Goal: Task Accomplishment & Management: Use online tool/utility

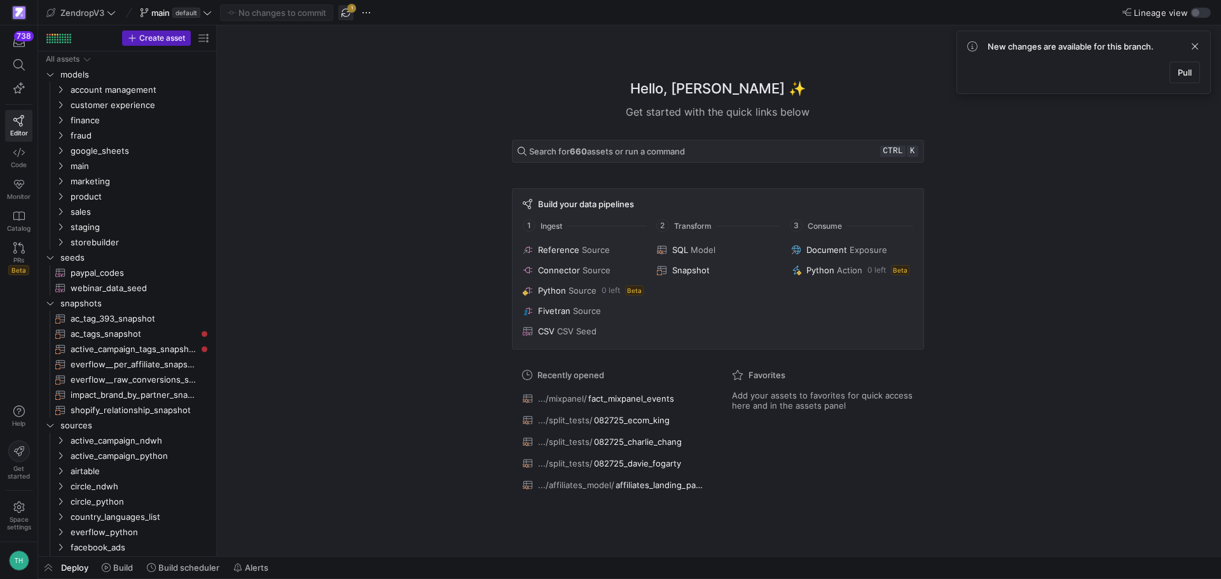
click at [346, 12] on span "button" at bounding box center [345, 12] width 15 height 15
click at [21, 61] on icon at bounding box center [18, 64] width 11 height 11
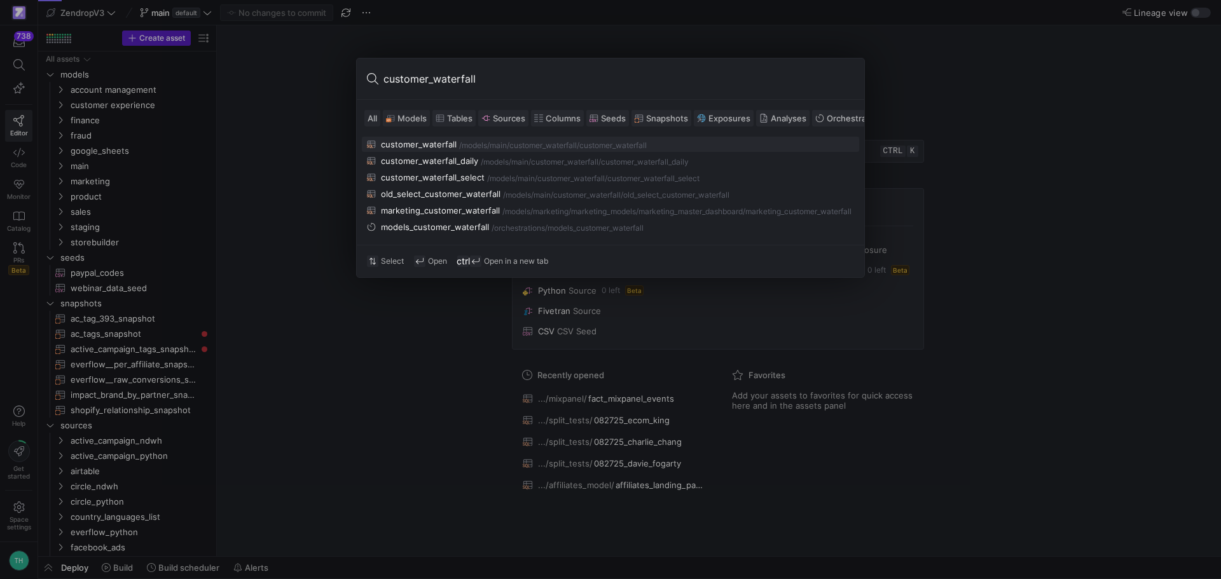
type input "customer_waterfall"
click at [475, 159] on div "customer_waterfall_daily" at bounding box center [429, 161] width 97 height 10
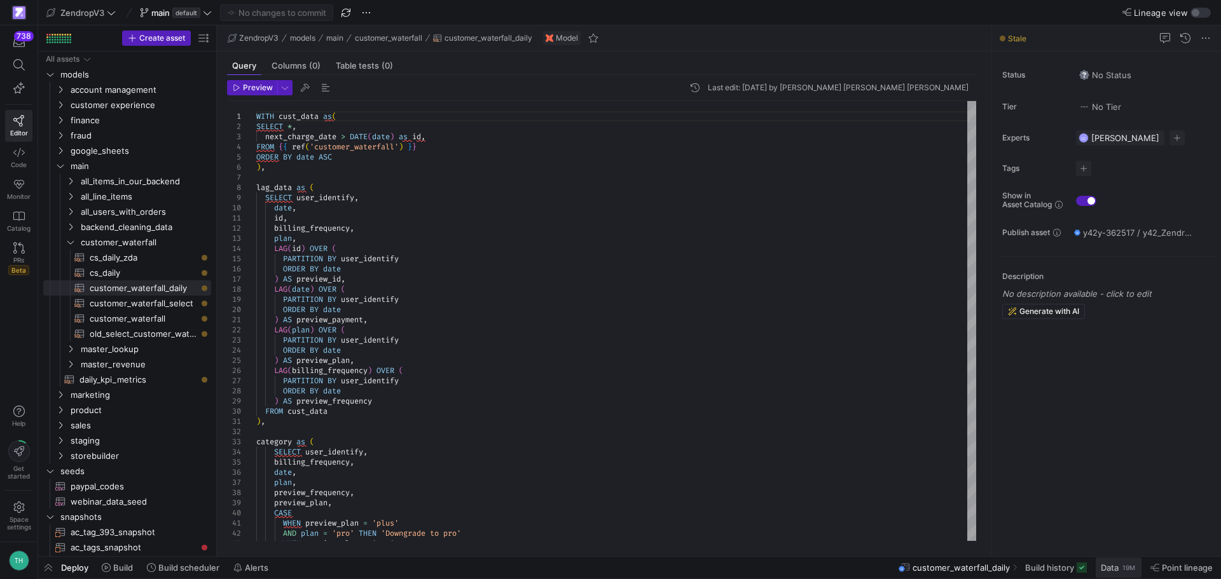
click at [1112, 569] on span "Data" at bounding box center [1110, 568] width 18 height 10
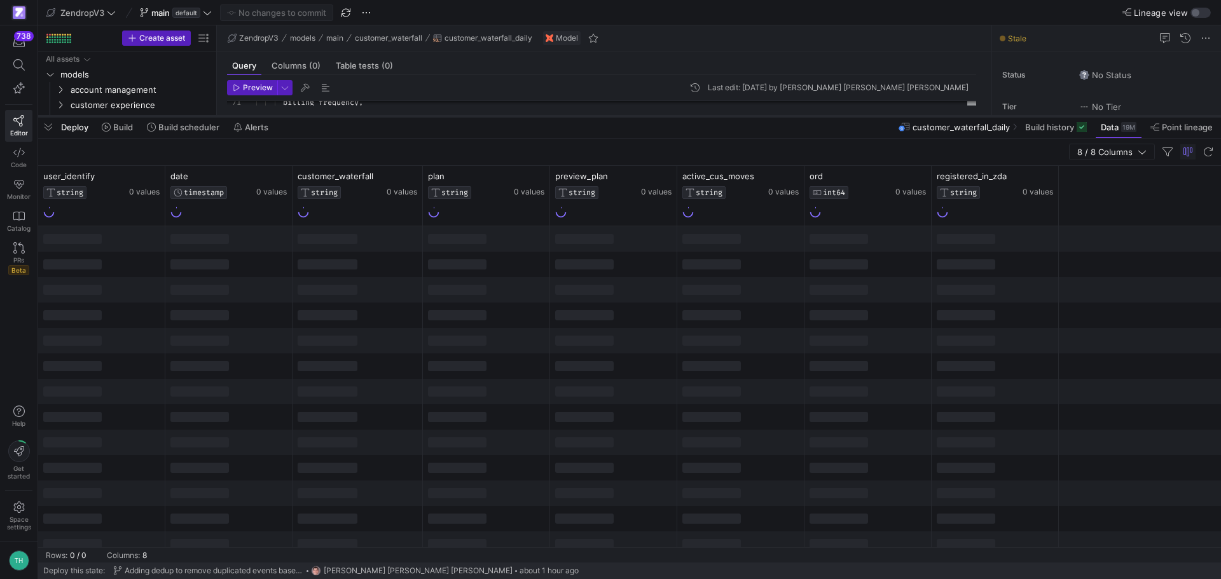
drag, startPoint x: 442, startPoint y: 346, endPoint x: 445, endPoint y: 112, distance: 234.1
click at [445, 114] on div at bounding box center [629, 116] width 1183 height 5
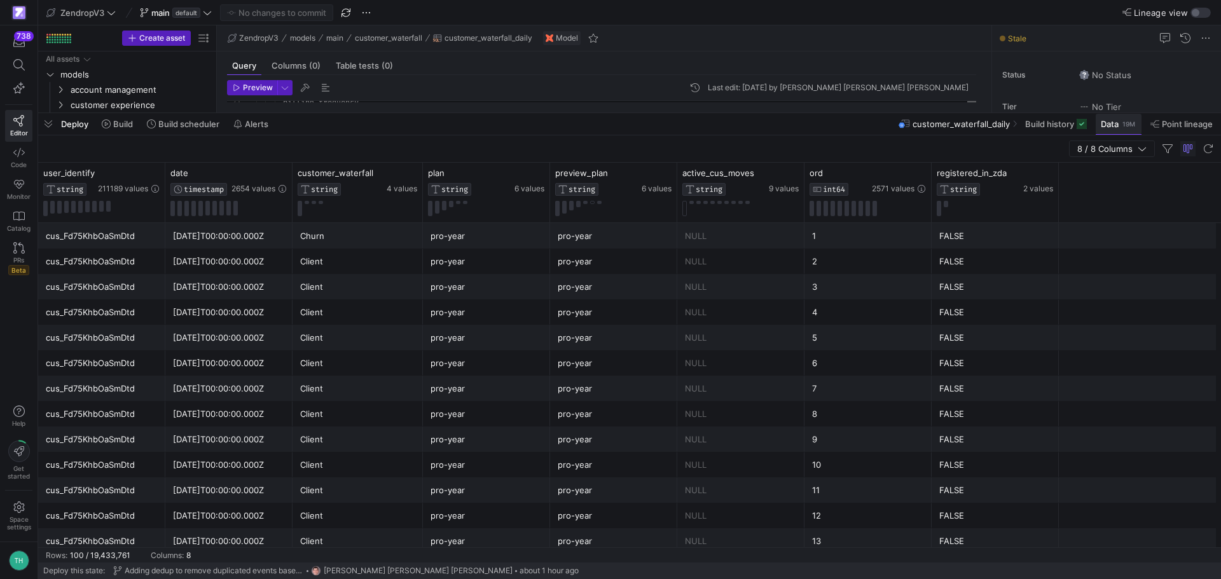
click at [1110, 131] on span at bounding box center [1119, 124] width 46 height 20
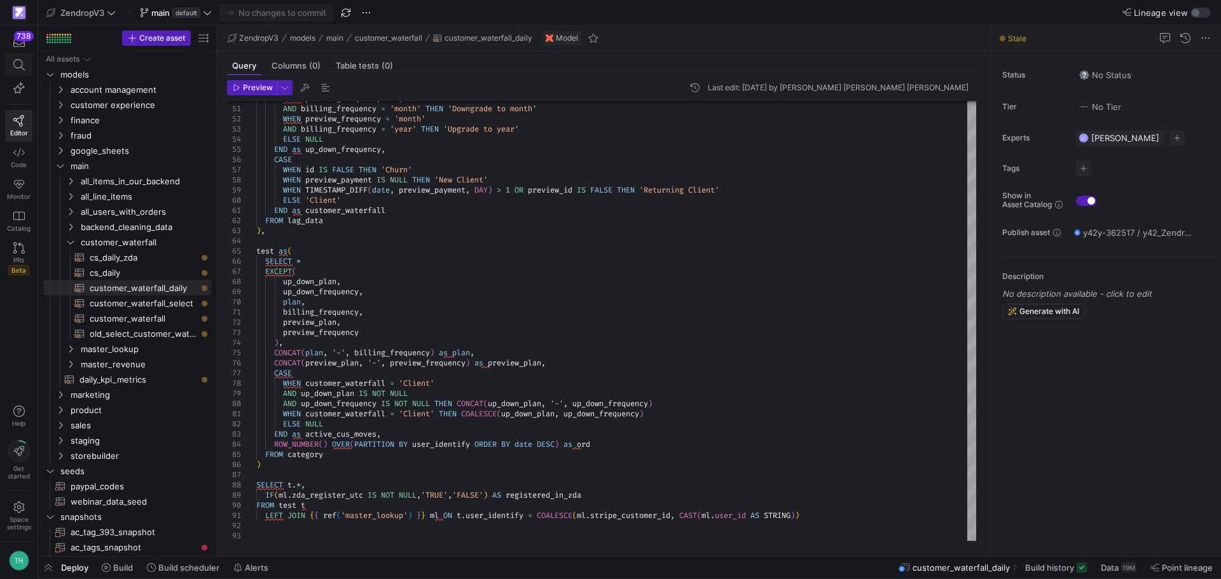
click at [24, 66] on icon at bounding box center [18, 64] width 11 height 11
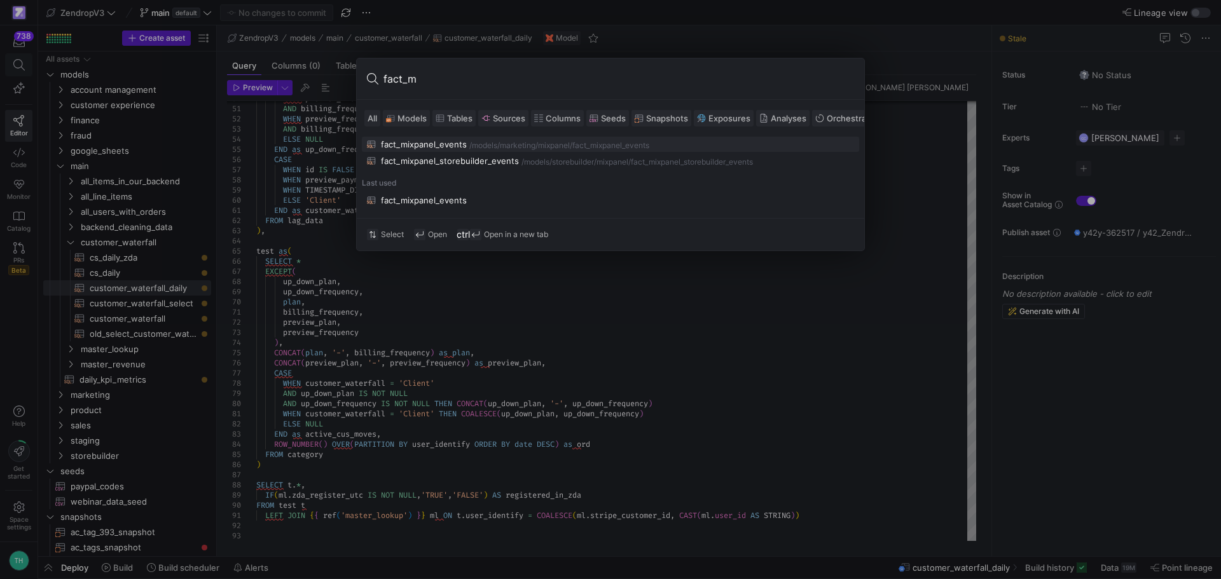
type input "fact_mi"
type textarea "{{ config( materialized='incremental', partition_by={"field": "event_at", "data…"
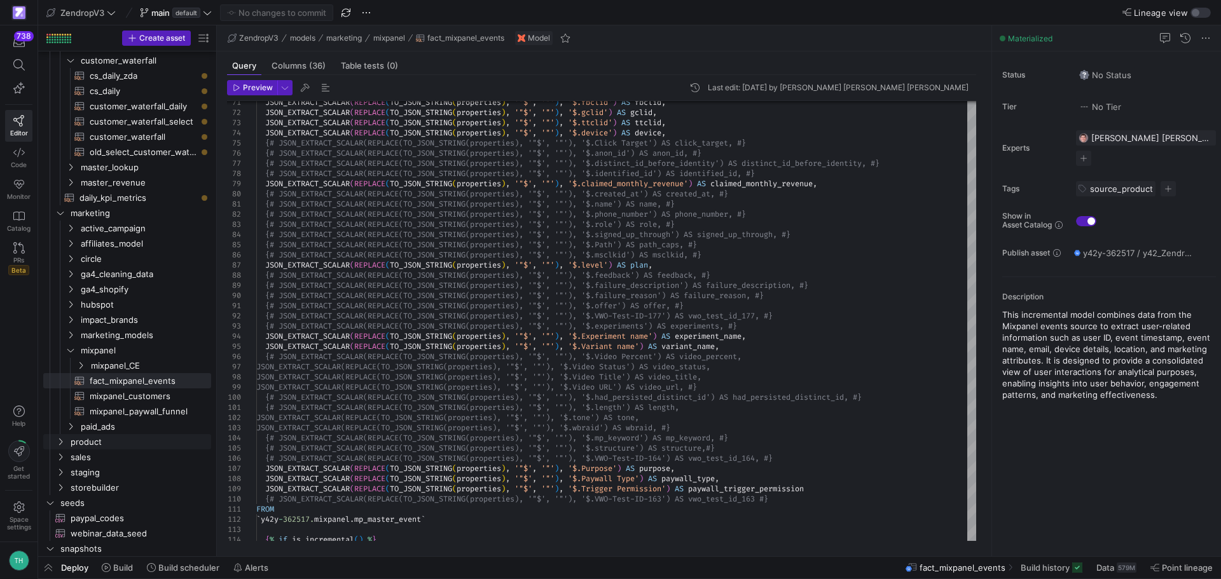
scroll to position [205, 0]
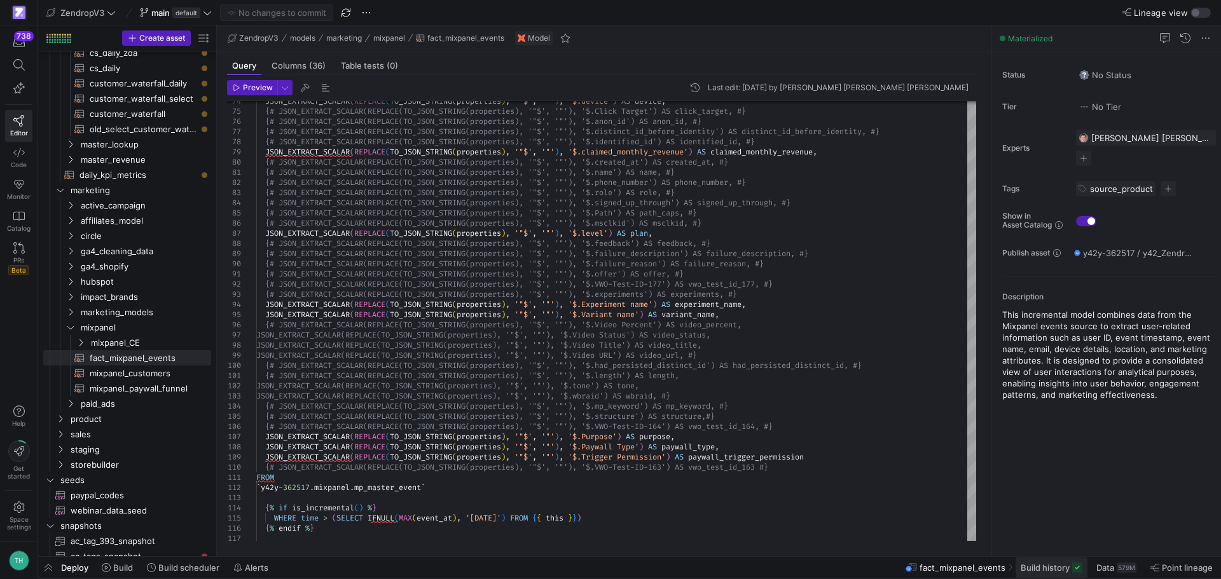
click at [1069, 571] on span "Build history" at bounding box center [1052, 568] width 62 height 10
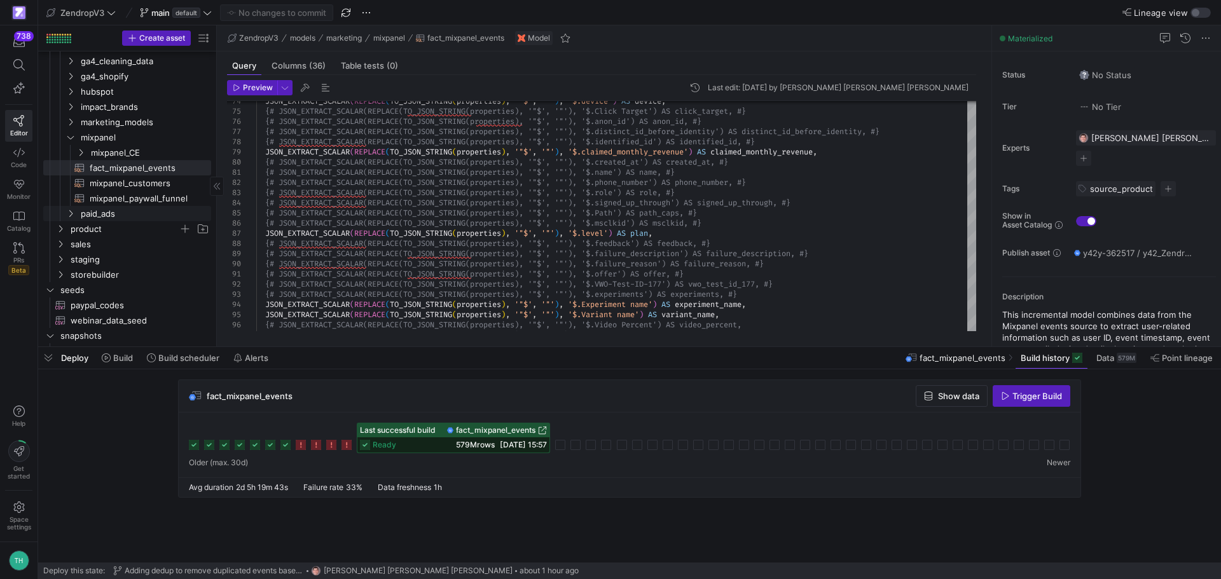
scroll to position [396, 0]
click at [19, 55] on span at bounding box center [19, 65] width 26 height 22
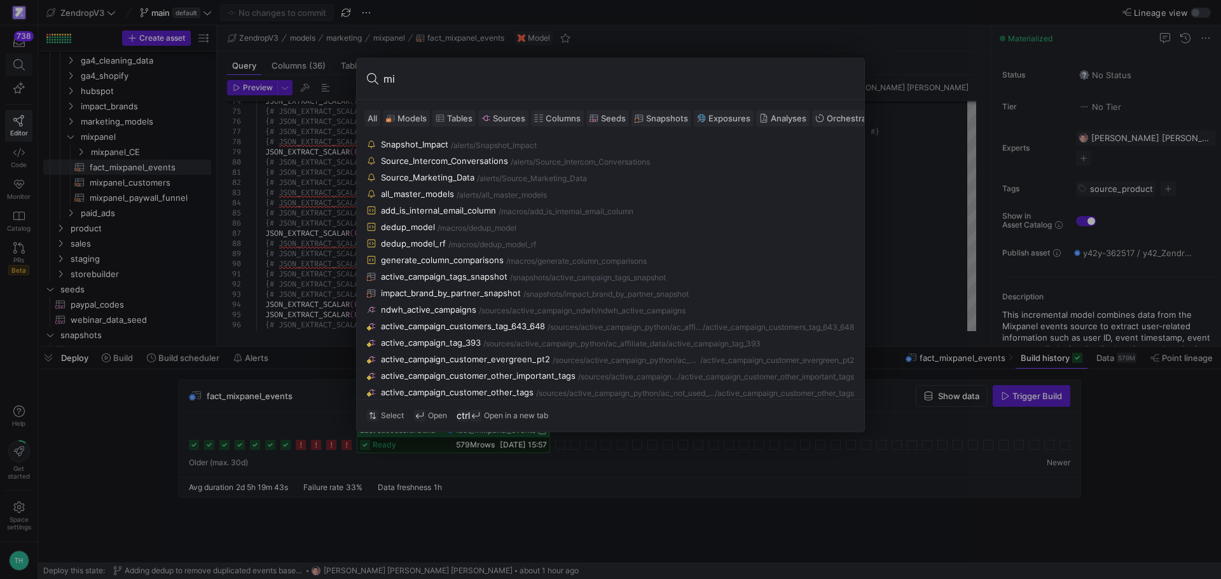
type input "m"
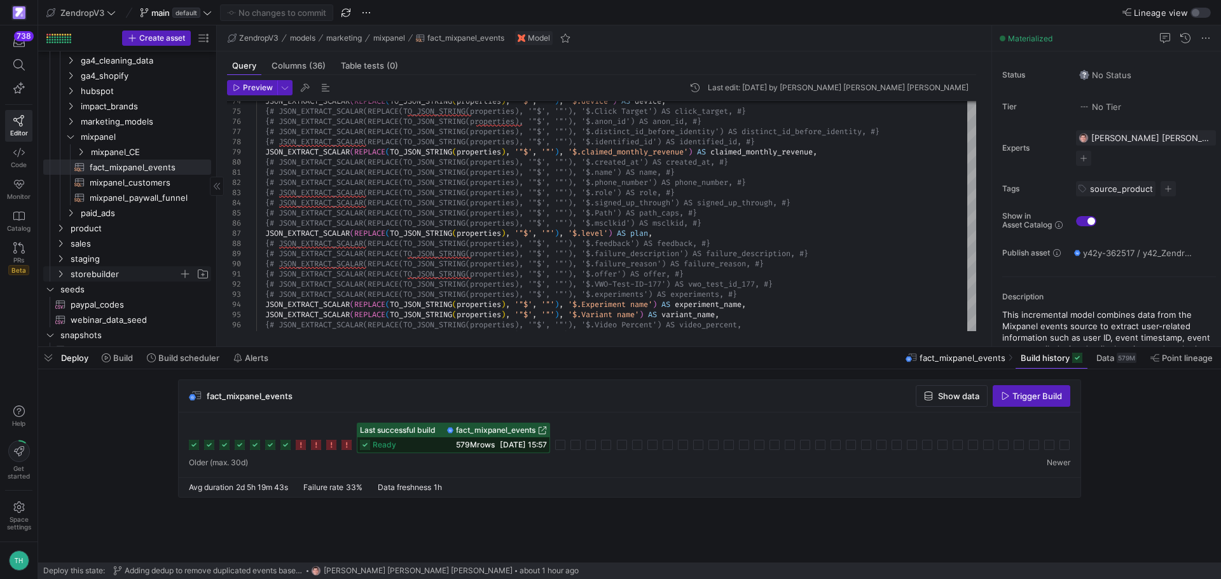
click at [92, 272] on span "storebuilder" at bounding box center [125, 274] width 108 height 15
click at [70, 137] on icon "Press SPACE to select this row." at bounding box center [70, 137] width 9 height 8
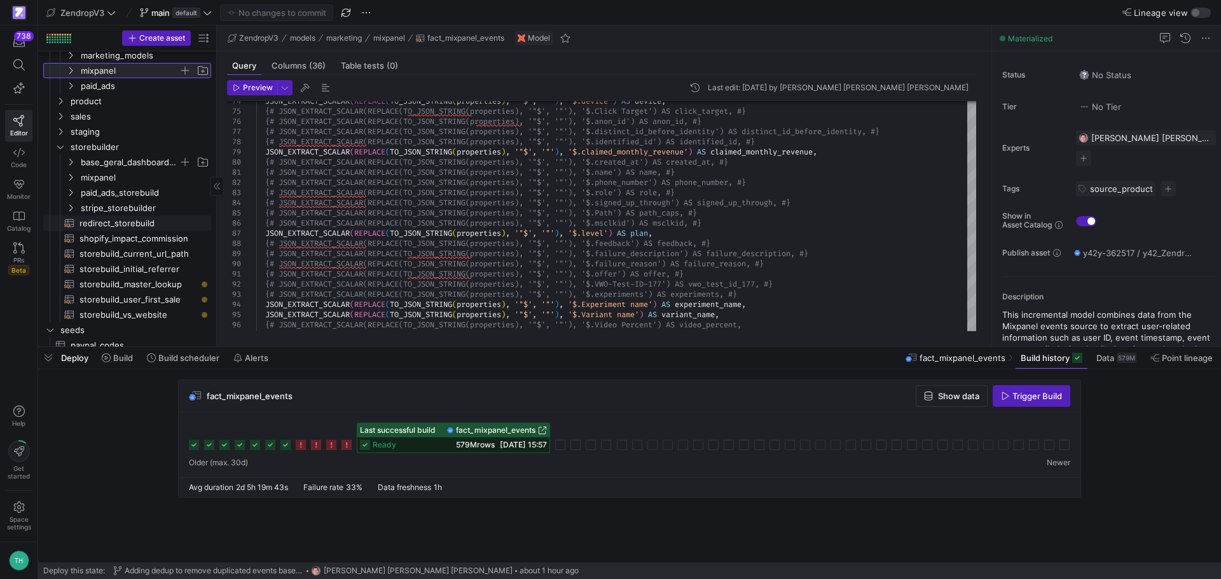
scroll to position [523, 0]
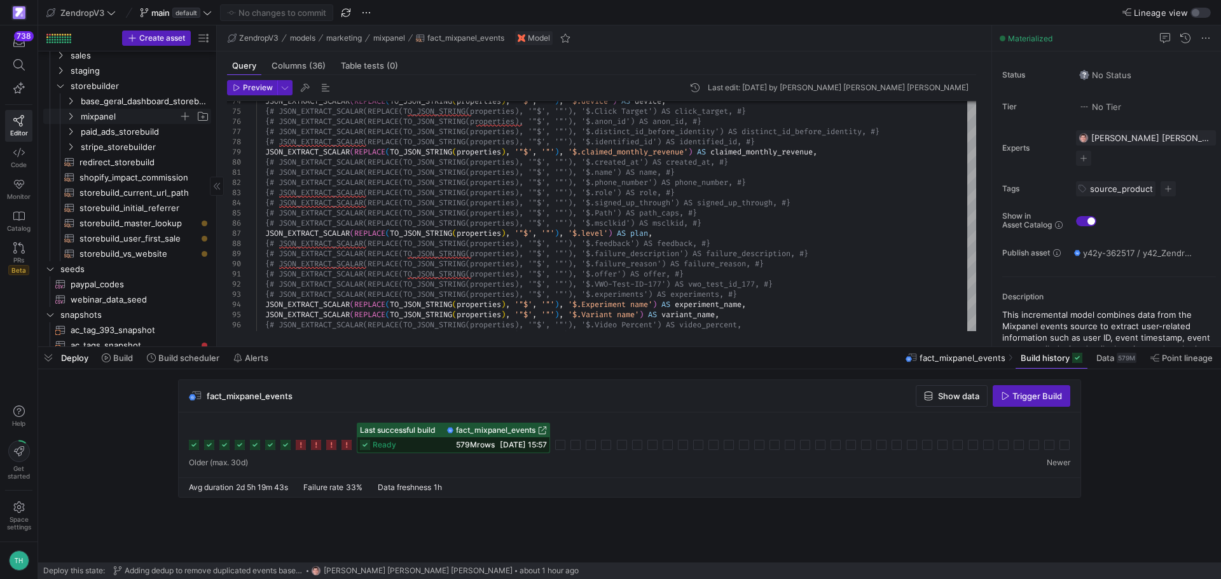
click at [79, 116] on span "mixpanel" at bounding box center [137, 116] width 146 height 14
click at [109, 131] on span "fact_mixpanel_storebuilder_events​​​​​​​​​​" at bounding box center [143, 132] width 107 height 15
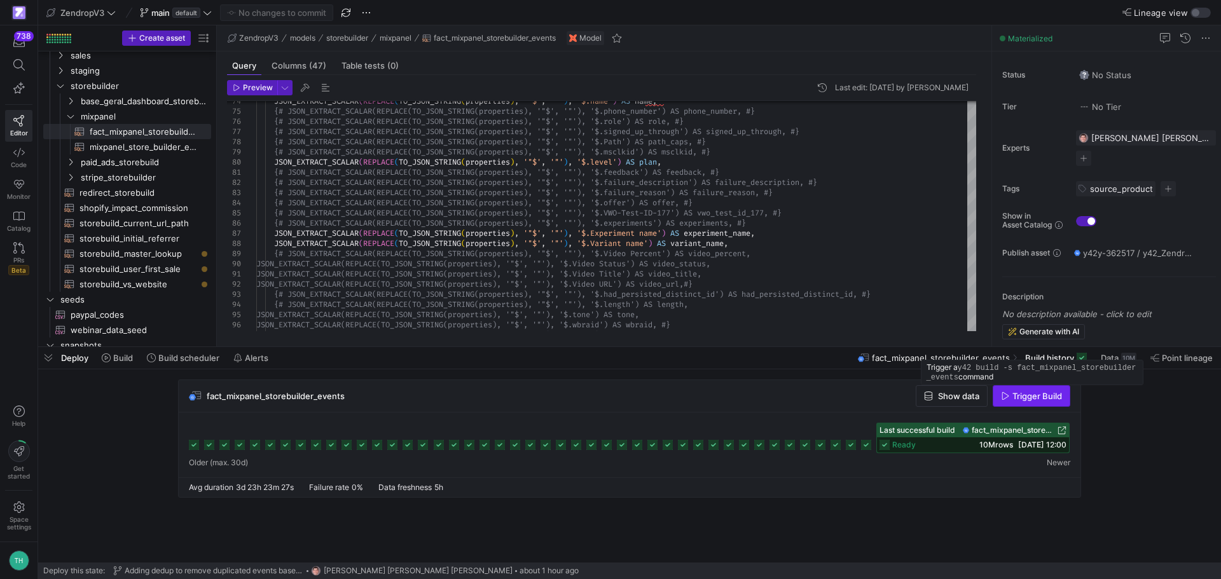
click at [1046, 394] on span "Trigger Build" at bounding box center [1038, 396] width 50 height 10
click at [128, 145] on span "mixpanel_store_builder_events​​​​​​​​​​" at bounding box center [143, 147] width 107 height 15
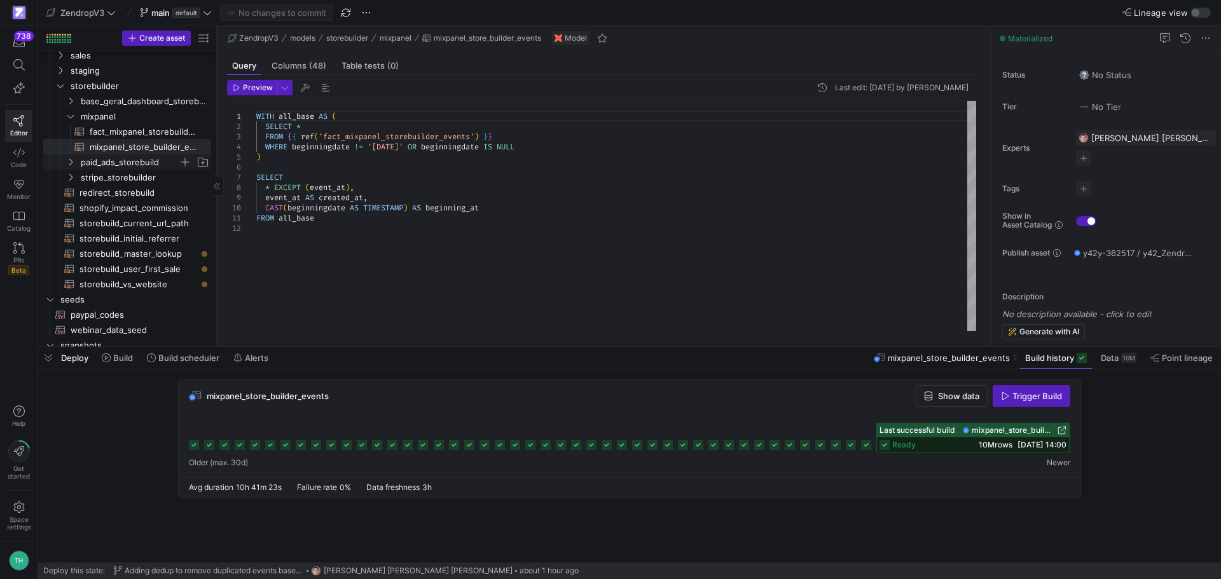
click at [127, 162] on span "paid_ads_storebuild" at bounding box center [130, 162] width 98 height 15
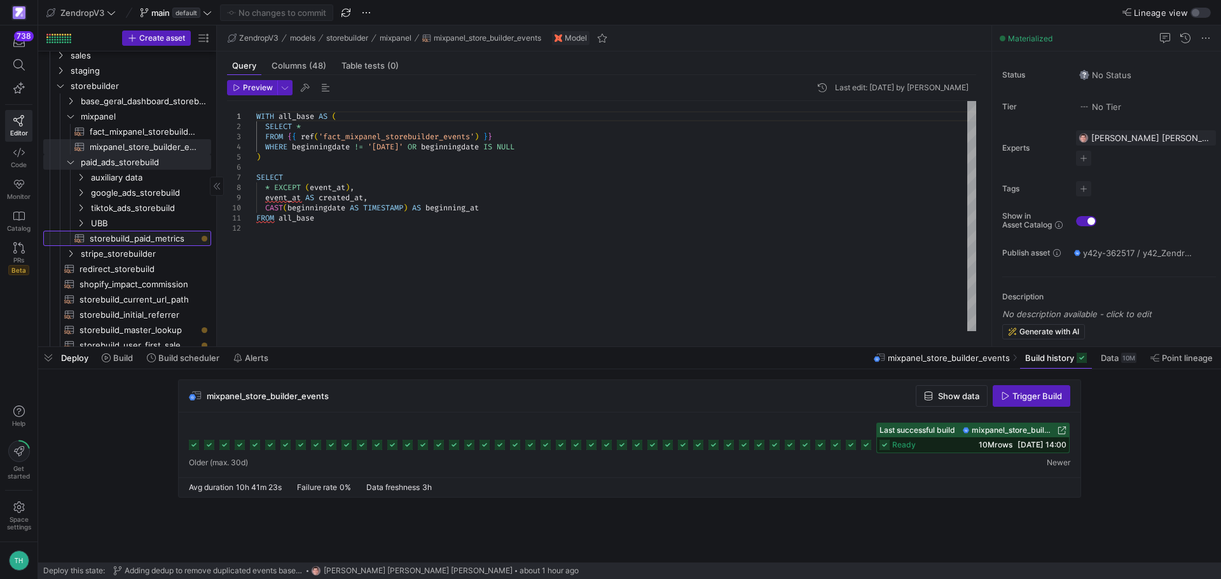
click at [149, 237] on span "storebuild_paid_metrics​​​​​​​​​​" at bounding box center [143, 239] width 107 height 15
type textarea "WITH union_all AS ( {{ config( materialized='table', partition_by={ "field": "d…"
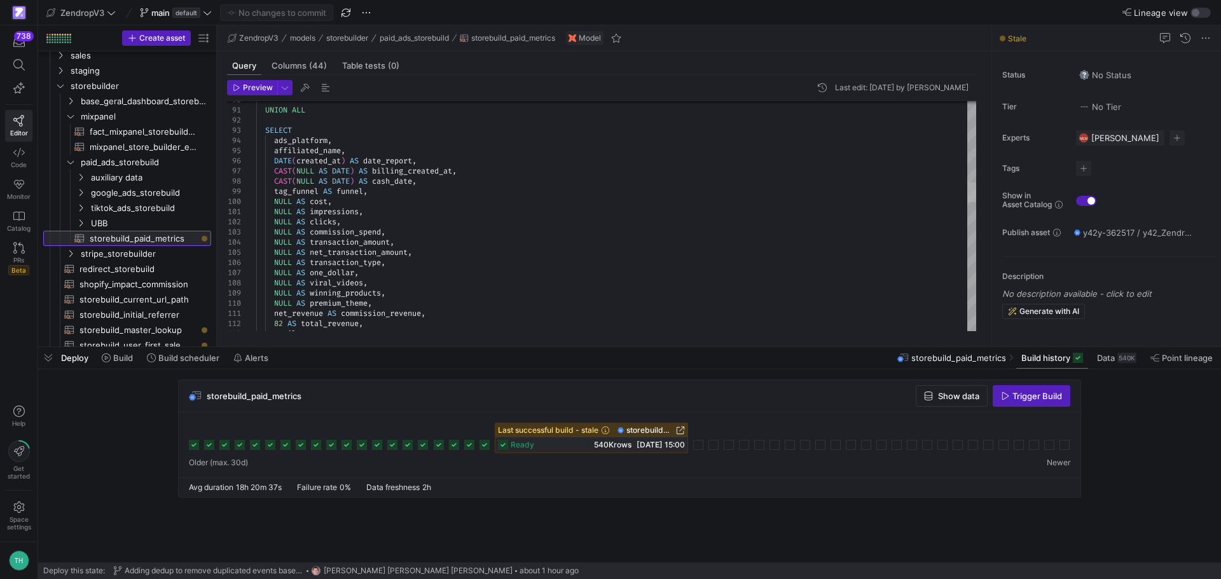
click at [976, 195] on div at bounding box center [971, 193] width 9 height 20
